Goal: Check status: Check status

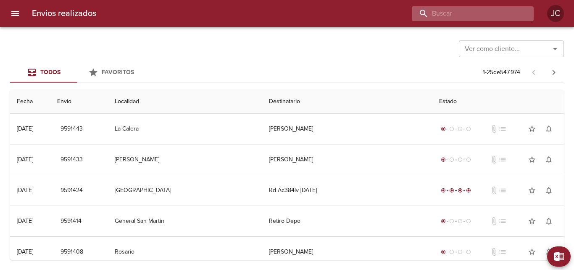
click at [486, 15] on input "buscar" at bounding box center [466, 13] width 108 height 15
type input "9412136"
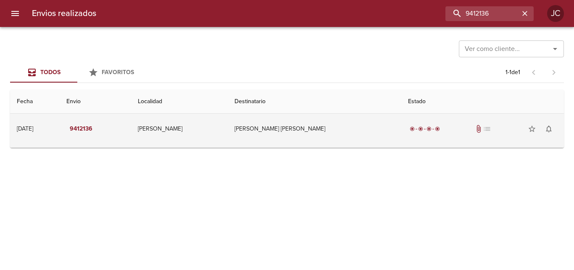
click at [478, 134] on div "radio_button_checked radio_button_checked radio_button_checked radio_button_che…" at bounding box center [482, 128] width 149 height 17
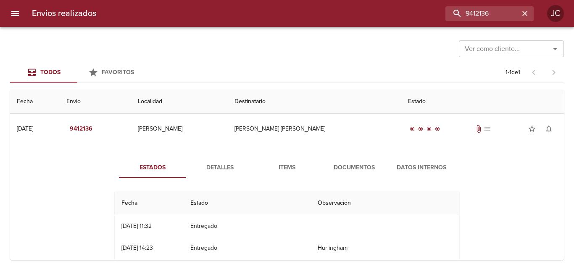
click at [373, 172] on span "Documentos" at bounding box center [354, 167] width 57 height 11
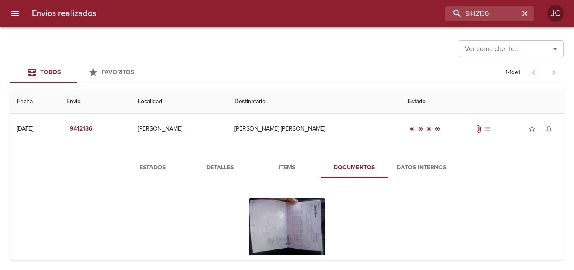
scroll to position [67, 0]
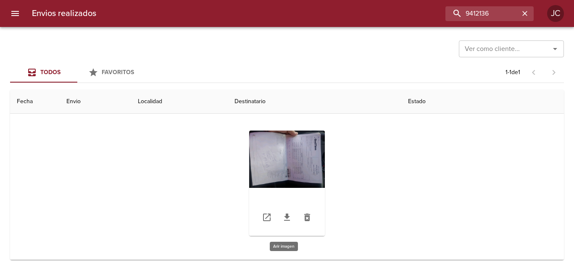
click at [298, 158] on div "Tabla de envíos del cliente" at bounding box center [287, 182] width 76 height 105
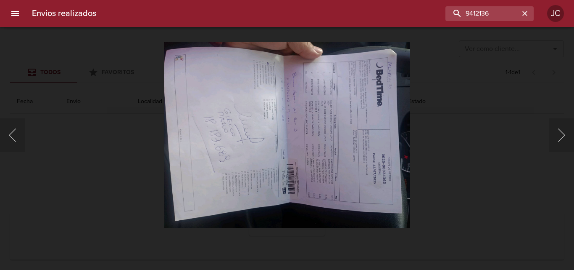
drag, startPoint x: 445, startPoint y: 106, endPoint x: 359, endPoint y: 176, distance: 111.5
click at [444, 106] on div "Lightbox" at bounding box center [287, 135] width 574 height 270
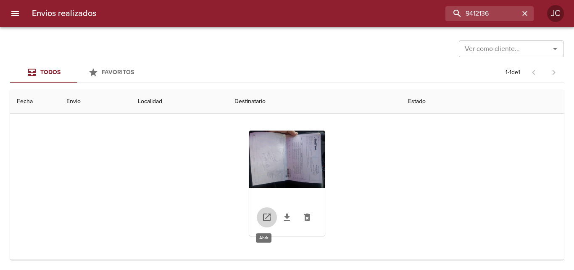
click at [267, 214] on icon "Tabla de envíos del cliente" at bounding box center [267, 217] width 8 height 8
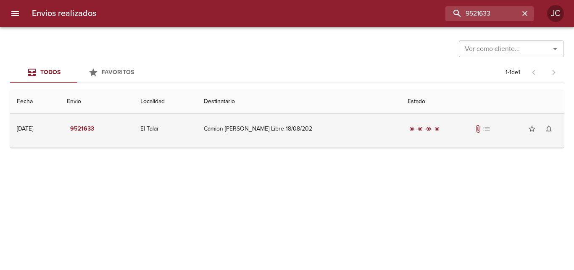
click at [442, 123] on div "radio_button_checked radio_button_checked radio_button_checked radio_button_che…" at bounding box center [483, 128] width 150 height 17
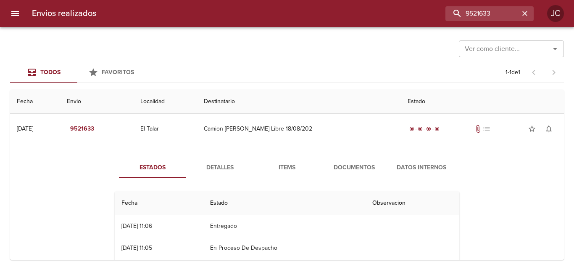
click at [350, 163] on span "Documentos" at bounding box center [354, 167] width 57 height 11
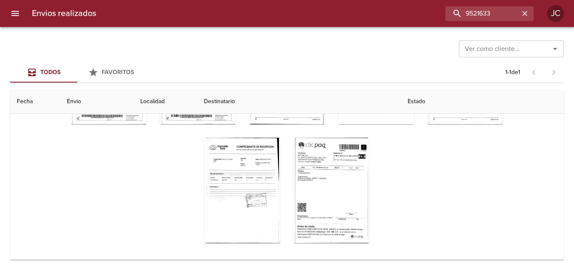
scroll to position [91, 0]
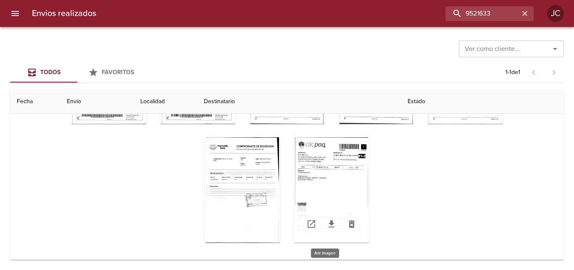
click at [323, 184] on div "Tabla de envíos del cliente" at bounding box center [332, 189] width 76 height 105
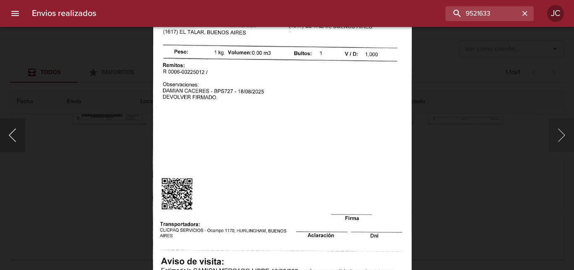
click at [21, 137] on button "Anterior" at bounding box center [12, 135] width 25 height 34
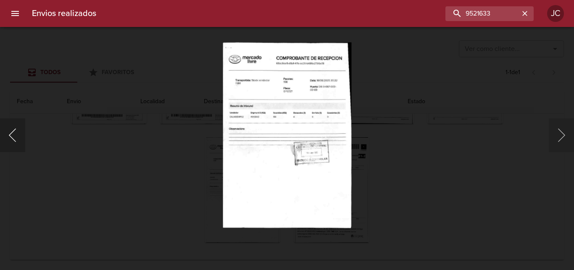
click at [21, 137] on button "Anterior" at bounding box center [12, 135] width 25 height 34
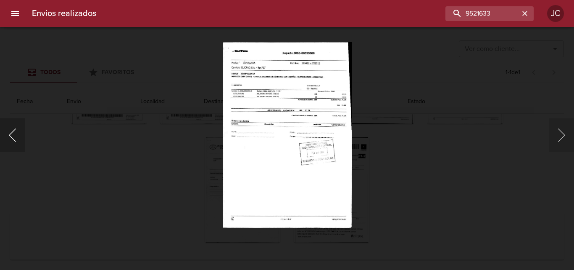
click at [21, 137] on button "Anterior" at bounding box center [12, 135] width 25 height 34
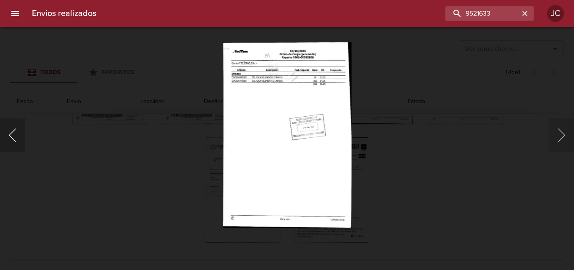
click at [21, 137] on button "Anterior" at bounding box center [12, 135] width 25 height 34
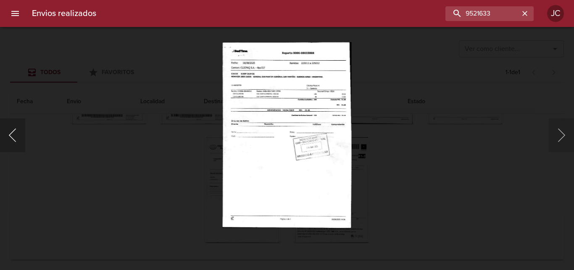
click at [21, 137] on button "Anterior" at bounding box center [12, 135] width 25 height 34
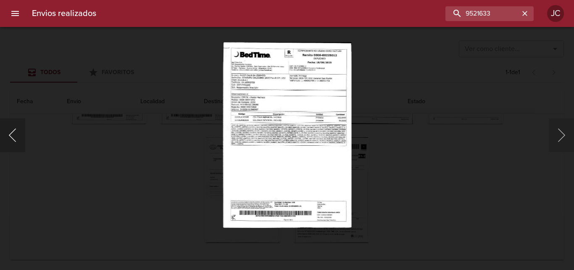
click at [21, 137] on button "Anterior" at bounding box center [12, 135] width 25 height 34
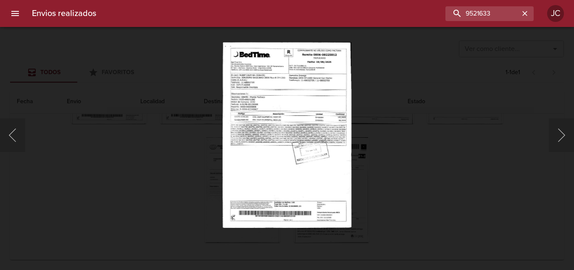
click at [392, 140] on div "Lightbox" at bounding box center [287, 135] width 574 height 270
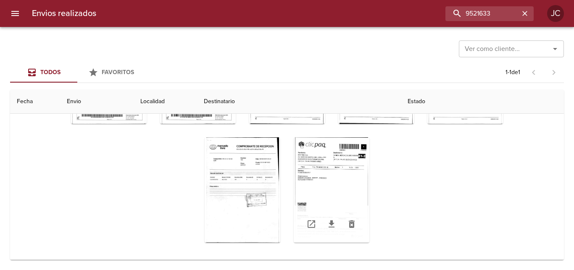
click at [325, 168] on div "Tabla de envíos del cliente" at bounding box center [332, 189] width 76 height 105
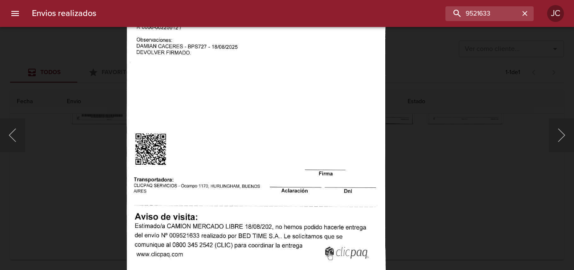
drag, startPoint x: 433, startPoint y: 147, endPoint x: 398, endPoint y: 174, distance: 44.4
click at [433, 147] on div "Lightbox" at bounding box center [287, 135] width 574 height 270
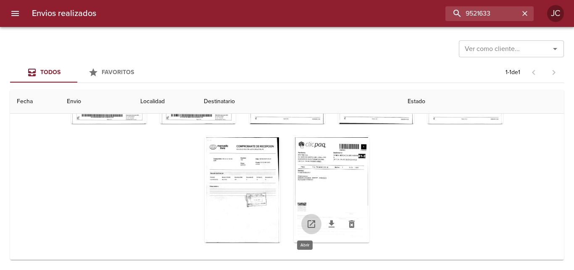
click at [301, 230] on link "Tabla de envíos del cliente" at bounding box center [311, 224] width 20 height 20
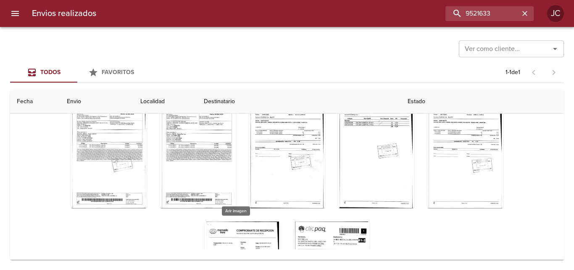
click at [254, 238] on div "Tabla de envíos del cliente" at bounding box center [243, 273] width 76 height 105
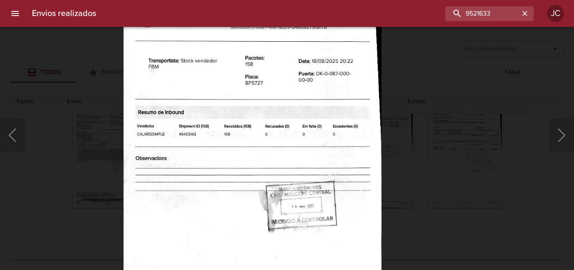
click at [316, 169] on img "Lightbox" at bounding box center [252, 170] width 258 height 373
click at [431, 220] on div "Lightbox" at bounding box center [287, 135] width 574 height 270
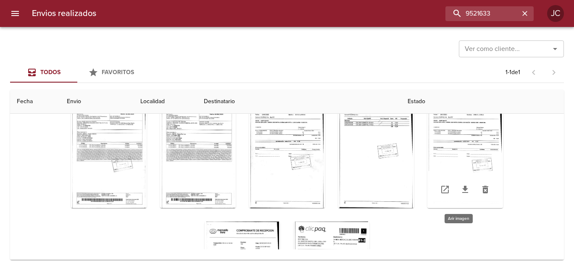
click at [446, 135] on div "Tabla de envíos del cliente" at bounding box center [466, 155] width 76 height 105
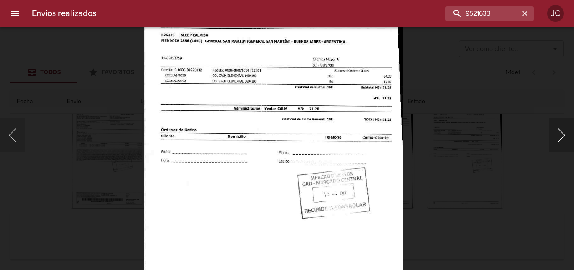
click at [566, 133] on button "Siguiente" at bounding box center [561, 135] width 25 height 34
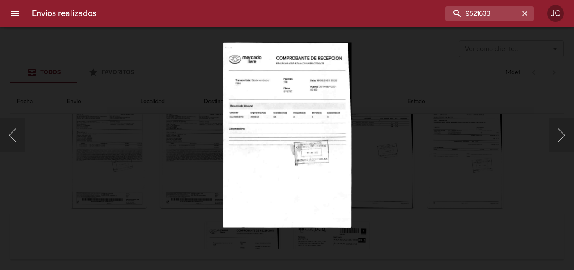
click at [389, 132] on div "Lightbox" at bounding box center [287, 135] width 574 height 270
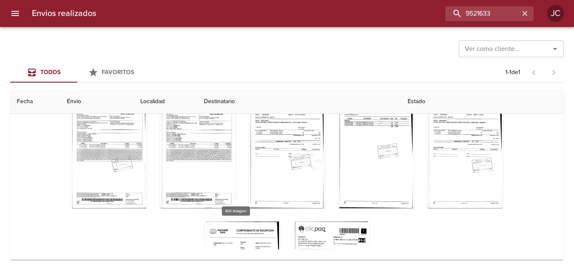
click at [232, 233] on div "Tabla de envíos del cliente" at bounding box center [243, 273] width 76 height 105
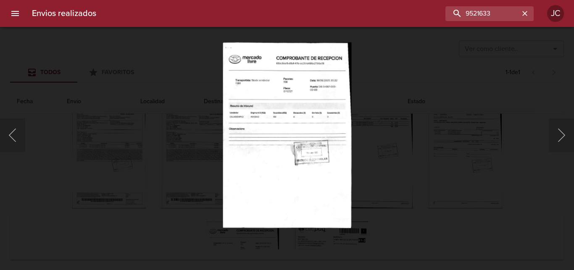
click at [439, 182] on div "Lightbox" at bounding box center [287, 135] width 574 height 270
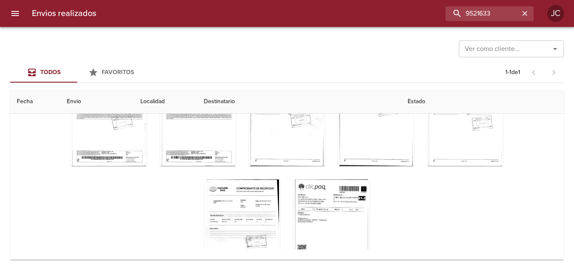
scroll to position [91, 0]
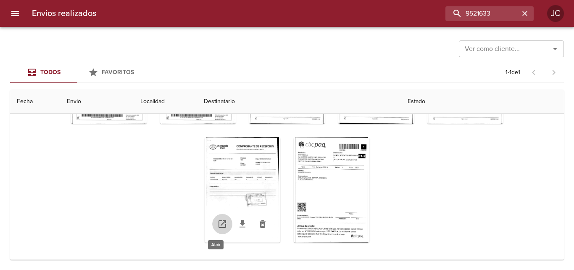
click at [222, 227] on link "Tabla de envíos del cliente" at bounding box center [222, 224] width 20 height 20
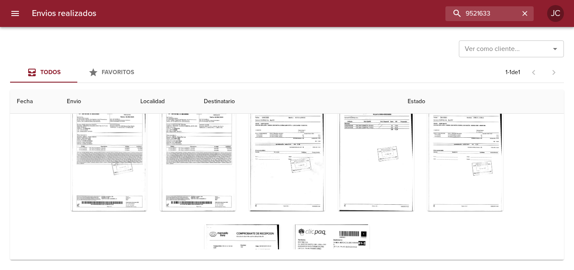
scroll to position [0, 0]
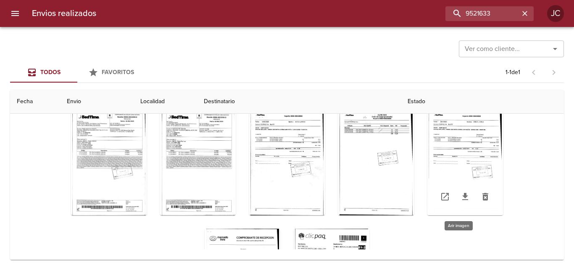
click at [483, 139] on div "Tabla de envíos del cliente" at bounding box center [466, 162] width 76 height 105
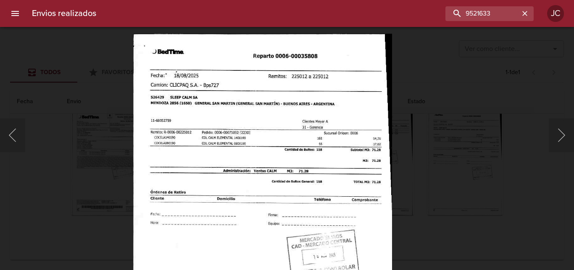
click at [321, 181] on img "Lightbox" at bounding box center [262, 220] width 259 height 373
click at [463, 178] on div "Lightbox" at bounding box center [287, 135] width 574 height 270
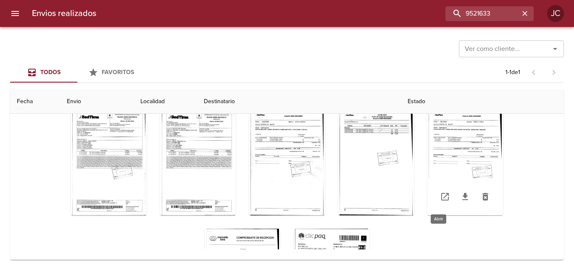
click at [440, 192] on icon "Tabla de envíos del cliente" at bounding box center [445, 196] width 10 height 10
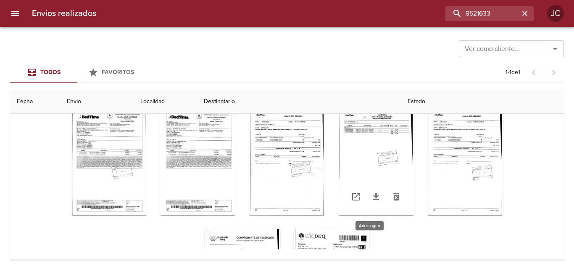
click at [392, 123] on div "Tabla de envíos del cliente" at bounding box center [376, 162] width 76 height 105
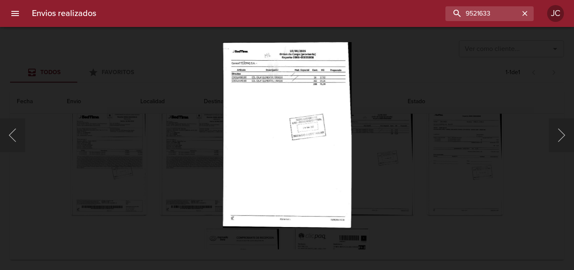
click at [447, 158] on div "Lightbox" at bounding box center [287, 135] width 574 height 270
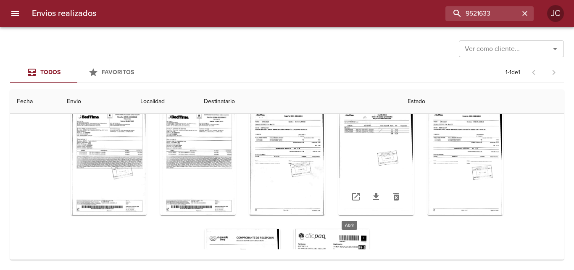
click at [352, 199] on icon "Tabla de envíos del cliente" at bounding box center [356, 196] width 10 height 10
click at [264, 195] on icon "Tabla de envíos del cliente" at bounding box center [267, 197] width 8 height 8
click at [235, 177] on div "Tabla de envíos del cliente" at bounding box center [287, 221] width 507 height 237
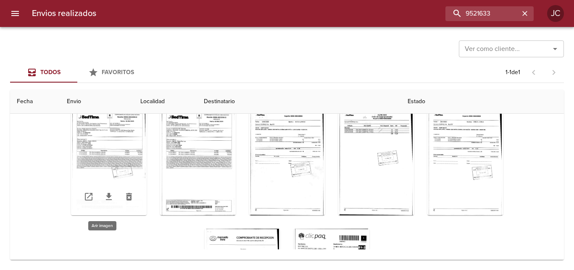
click at [128, 170] on div "Tabla de envíos del cliente" at bounding box center [109, 162] width 76 height 105
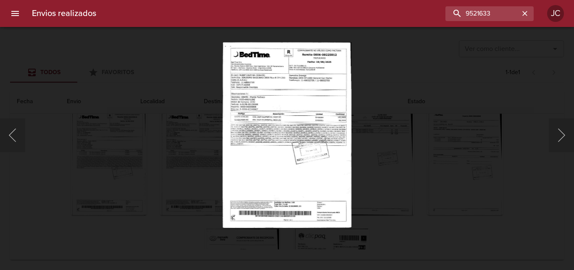
click at [380, 95] on div "Lightbox" at bounding box center [287, 135] width 574 height 270
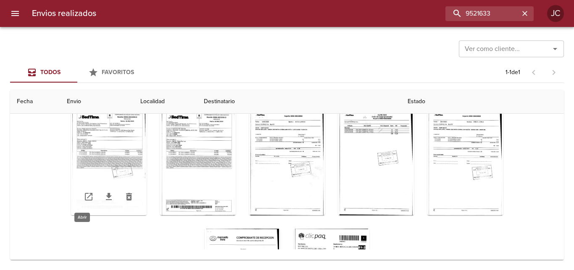
click at [85, 198] on icon "Tabla de envíos del cliente" at bounding box center [89, 196] width 10 height 10
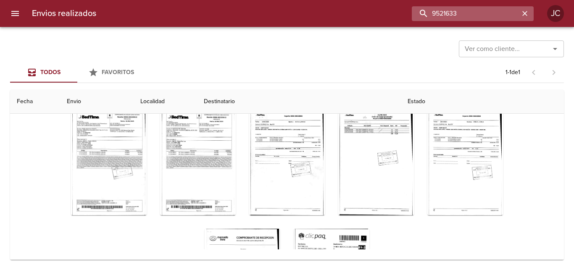
click at [481, 9] on input "9521633" at bounding box center [466, 13] width 108 height 15
paste input "9924"
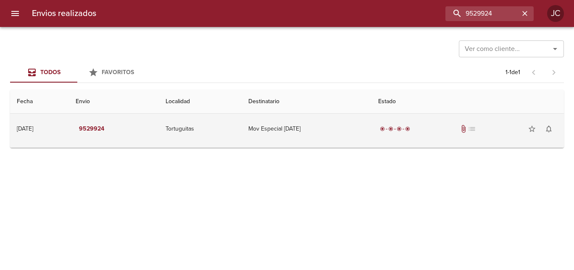
click at [354, 122] on td "Mov Especial [DATE]" at bounding box center [307, 129] width 130 height 30
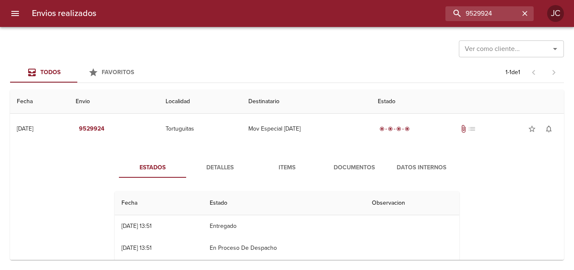
click at [371, 164] on span "Documentos" at bounding box center [354, 167] width 57 height 11
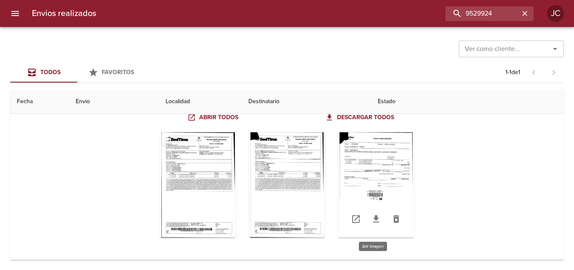
scroll to position [83, 0]
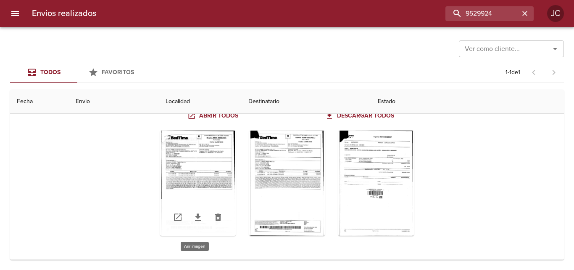
click at [203, 170] on div "Tabla de envíos del cliente" at bounding box center [198, 182] width 76 height 105
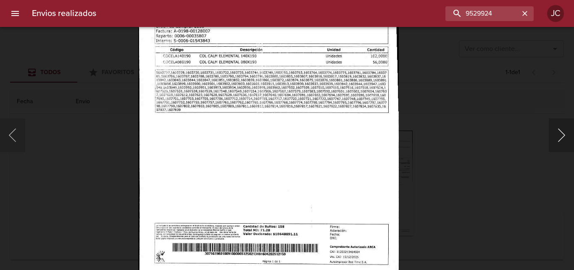
click at [566, 147] on button "Siguiente" at bounding box center [561, 135] width 25 height 34
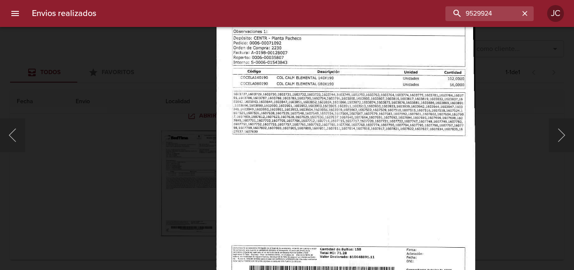
drag, startPoint x: 552, startPoint y: 159, endPoint x: 557, endPoint y: 152, distance: 8.4
click at [553, 158] on div "Lightbox" at bounding box center [287, 135] width 574 height 270
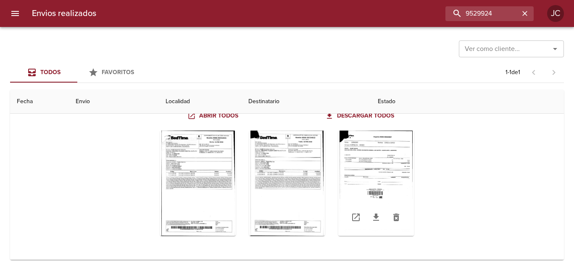
click at [375, 148] on div "Tabla de envíos del cliente" at bounding box center [376, 182] width 76 height 105
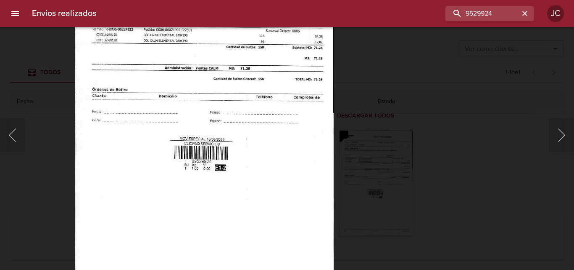
click at [320, 162] on img "Lightbox" at bounding box center [204, 117] width 259 height 373
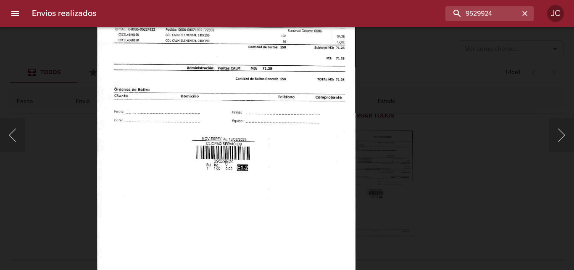
click at [434, 161] on div "Lightbox" at bounding box center [287, 135] width 574 height 270
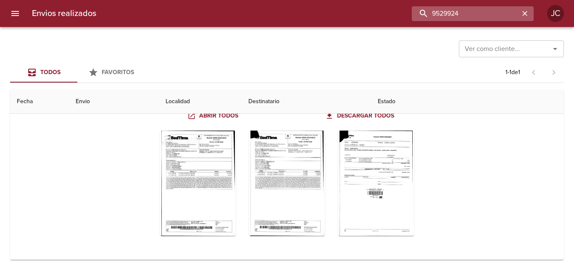
click at [459, 11] on input "9529924" at bounding box center [466, 13] width 108 height 15
paste input "41058"
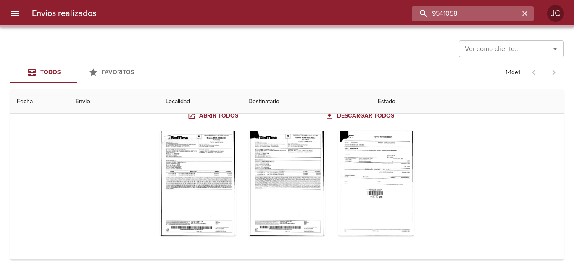
scroll to position [0, 0]
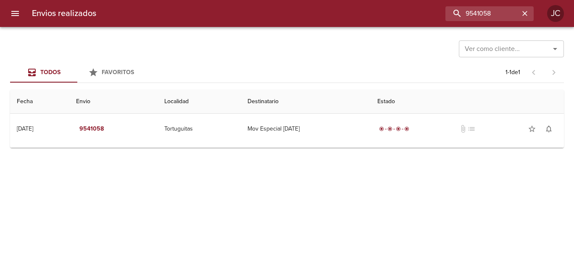
click at [428, 145] on td "Guia : 9541058" at bounding box center [287, 145] width 554 height 3
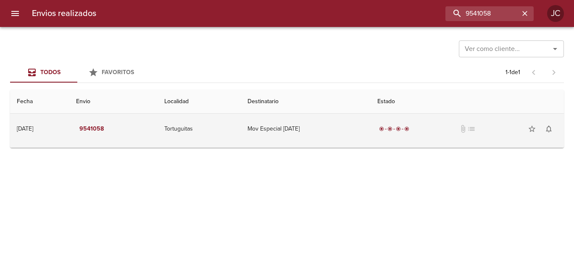
click at [431, 141] on td "radio_button_checked radio_button_checked radio_button_checked radio_button_che…" at bounding box center [467, 129] width 193 height 30
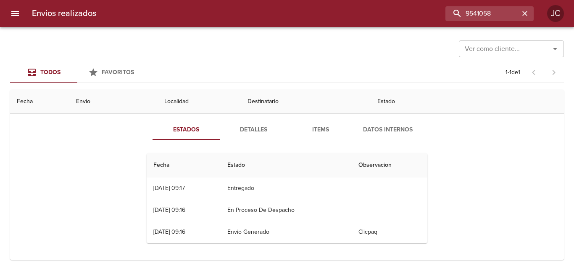
scroll to position [38, 0]
click at [479, 15] on input "9541058" at bounding box center [466, 13] width 108 height 15
paste input "5670"
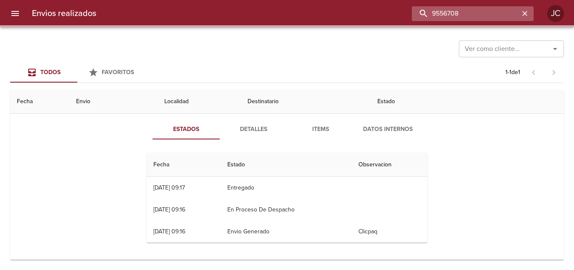
scroll to position [0, 0]
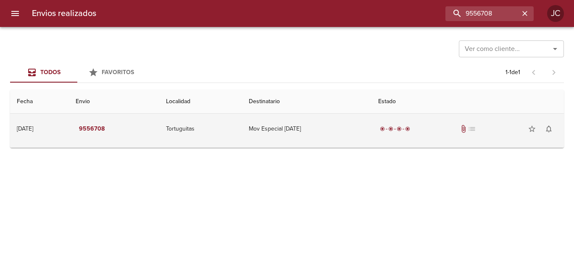
click at [370, 124] on td "Mov Especial [DATE]" at bounding box center [307, 129] width 130 height 30
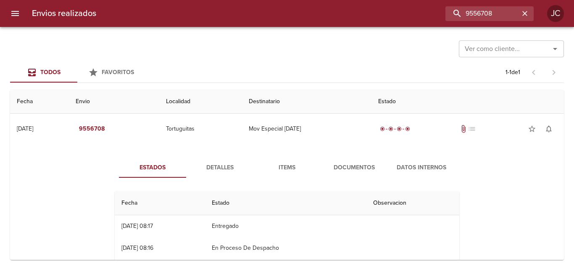
click at [364, 175] on button "Documentos" at bounding box center [354, 167] width 67 height 20
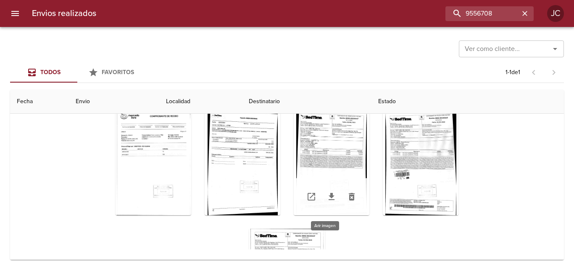
click at [353, 167] on div "Tabla de envíos del cliente" at bounding box center [332, 162] width 76 height 105
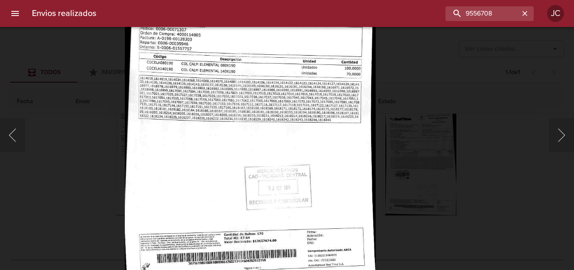
drag, startPoint x: 476, startPoint y: 207, endPoint x: 460, endPoint y: 199, distance: 18.1
click at [476, 207] on div "Lightbox" at bounding box center [287, 135] width 574 height 270
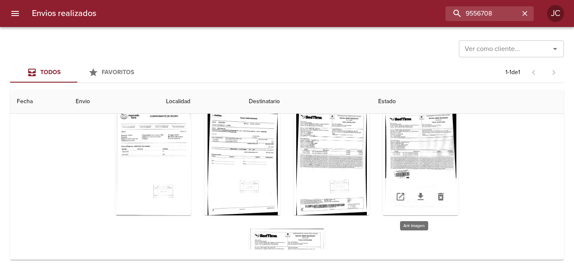
click at [418, 168] on div "Tabla de envíos del cliente" at bounding box center [421, 162] width 76 height 105
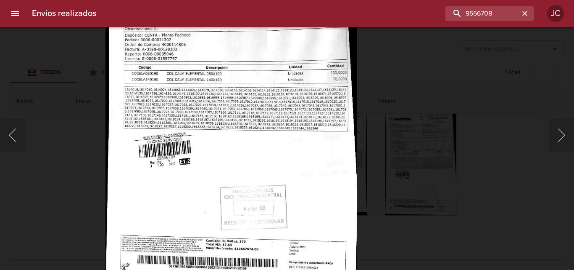
click at [504, 165] on div "Lightbox" at bounding box center [287, 135] width 574 height 270
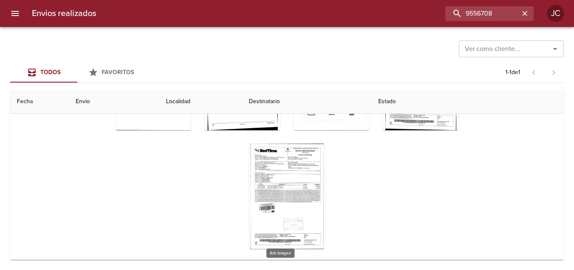
scroll to position [91, 0]
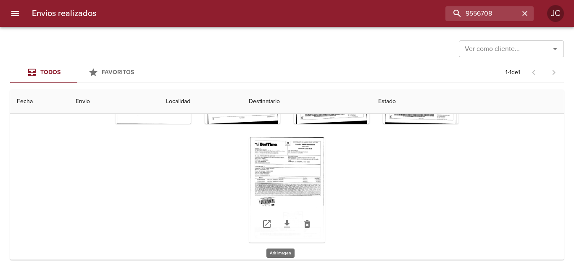
click at [293, 183] on div "Tabla de envíos del cliente" at bounding box center [287, 189] width 76 height 105
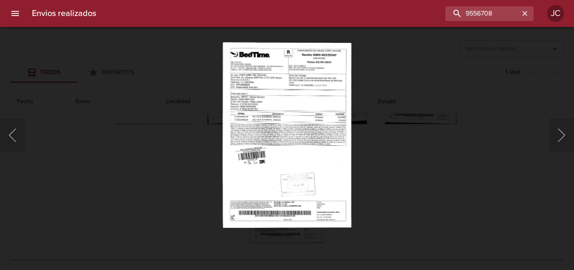
drag, startPoint x: 435, startPoint y: 171, endPoint x: 263, endPoint y: 233, distance: 183.0
click at [431, 172] on div "Lightbox" at bounding box center [287, 135] width 574 height 270
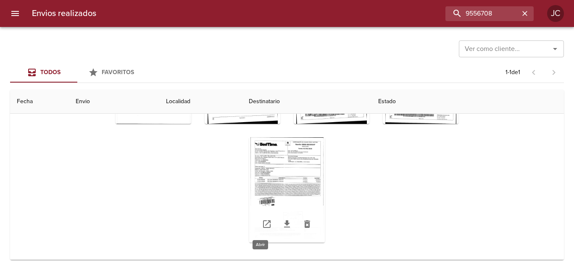
click at [262, 226] on icon "Tabla de envíos del cliente" at bounding box center [267, 224] width 10 height 10
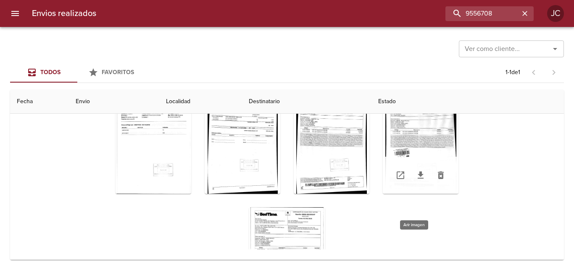
scroll to position [0, 0]
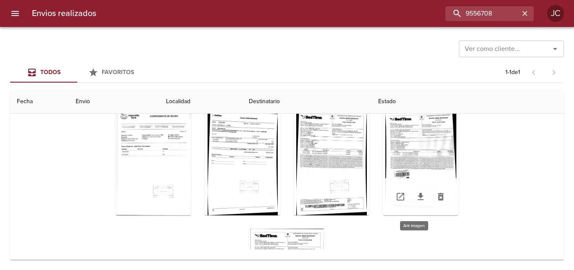
click at [425, 143] on div "Tabla de envíos del cliente" at bounding box center [421, 162] width 76 height 105
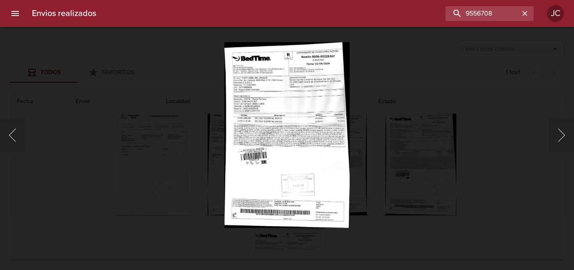
click at [5, 138] on div at bounding box center [4, 135] width 8 height 270
click at [5, 139] on div at bounding box center [4, 135] width 8 height 270
click at [17, 143] on button "Anterior" at bounding box center [12, 135] width 25 height 34
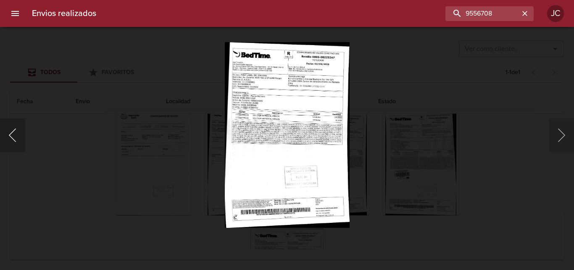
click at [17, 143] on button "Anterior" at bounding box center [12, 135] width 25 height 34
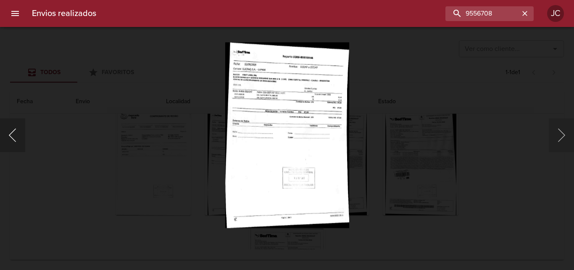
click at [17, 143] on button "Anterior" at bounding box center [12, 135] width 25 height 34
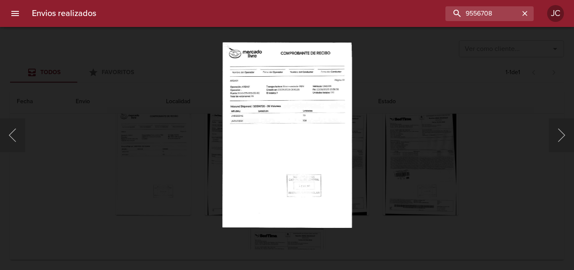
drag, startPoint x: 423, startPoint y: 160, endPoint x: 200, endPoint y: 154, distance: 223.4
click at [401, 161] on div "Lightbox" at bounding box center [287, 135] width 574 height 270
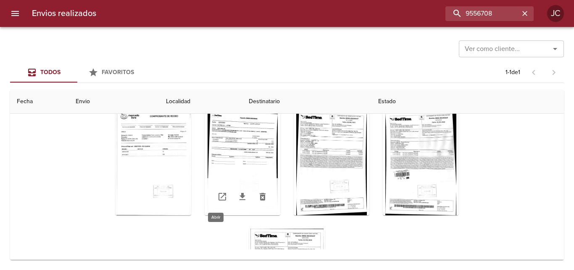
click at [219, 196] on icon "Tabla de envíos del cliente" at bounding box center [223, 197] width 8 height 8
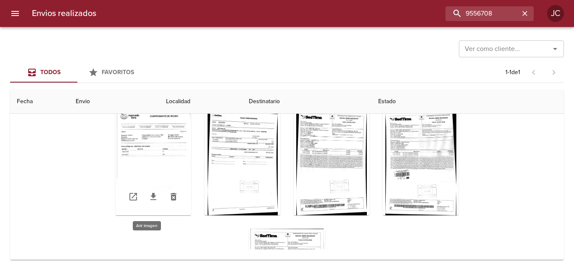
click at [152, 173] on div "Tabla de envíos del cliente" at bounding box center [154, 162] width 76 height 105
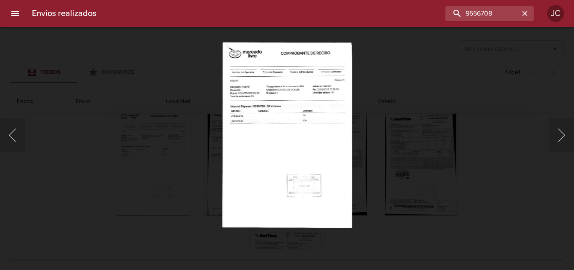
drag, startPoint x: 516, startPoint y: 122, endPoint x: 270, endPoint y: 174, distance: 251.9
click at [504, 123] on div "Lightbox" at bounding box center [287, 135] width 574 height 270
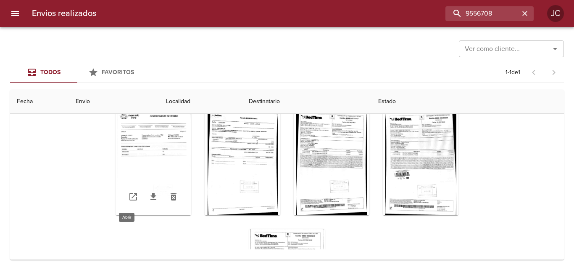
click at [130, 198] on icon "Tabla de envíos del cliente" at bounding box center [134, 197] width 8 height 8
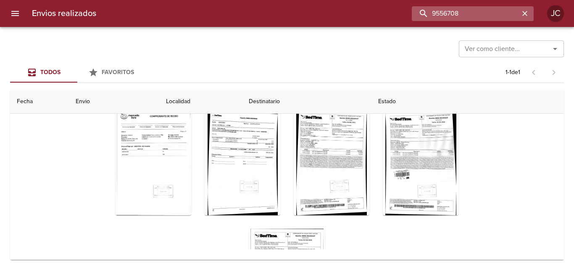
click at [473, 14] on input "9556708" at bounding box center [466, 13] width 108 height 15
paste input "29924"
type input "9529924"
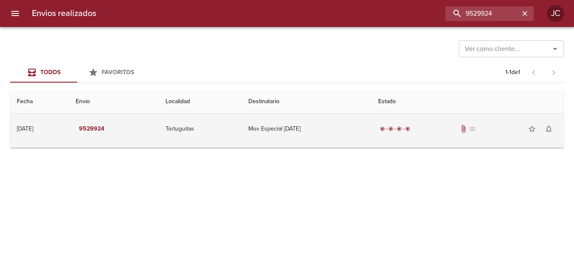
click at [328, 116] on td "Mov Especial [DATE]" at bounding box center [307, 129] width 130 height 30
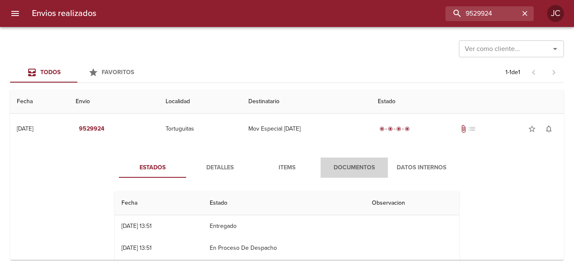
click at [350, 158] on button "Documentos" at bounding box center [354, 167] width 67 height 20
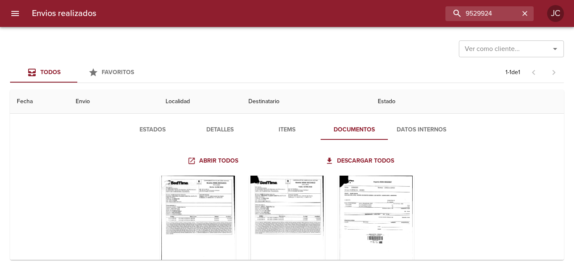
scroll to position [83, 0]
